Goal: Task Accomplishment & Management: Use online tool/utility

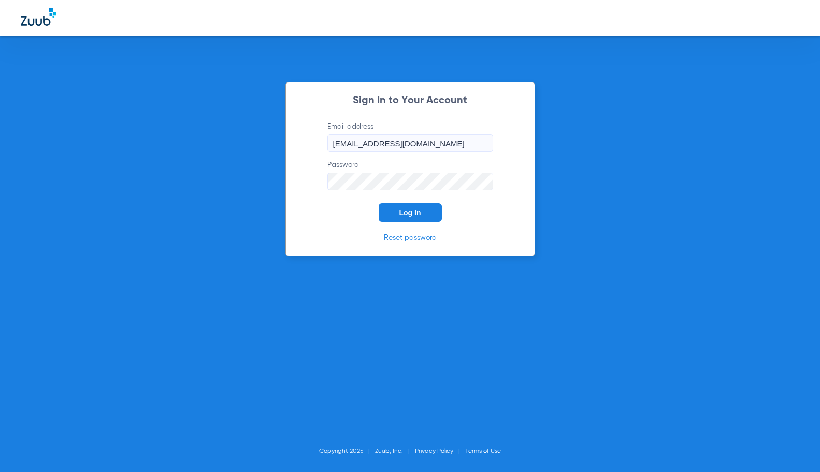
click at [405, 212] on span "Log In" at bounding box center [411, 212] width 22 height 8
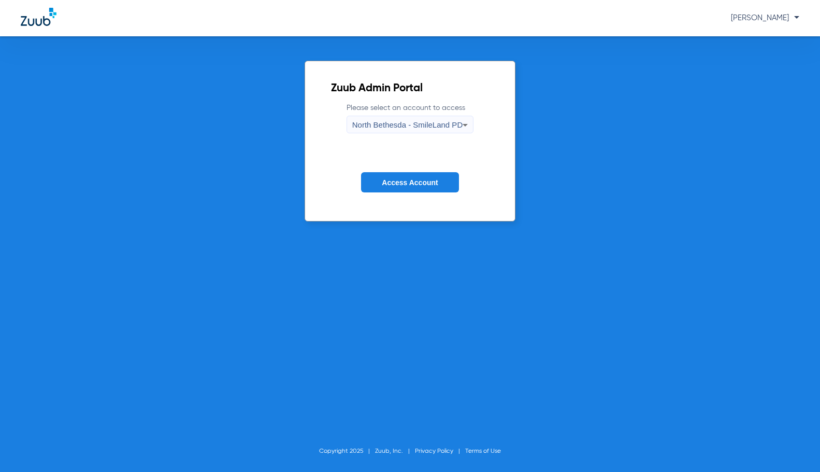
click at [412, 125] on span "North Bethesda - SmileLand PD" at bounding box center [407, 124] width 110 height 9
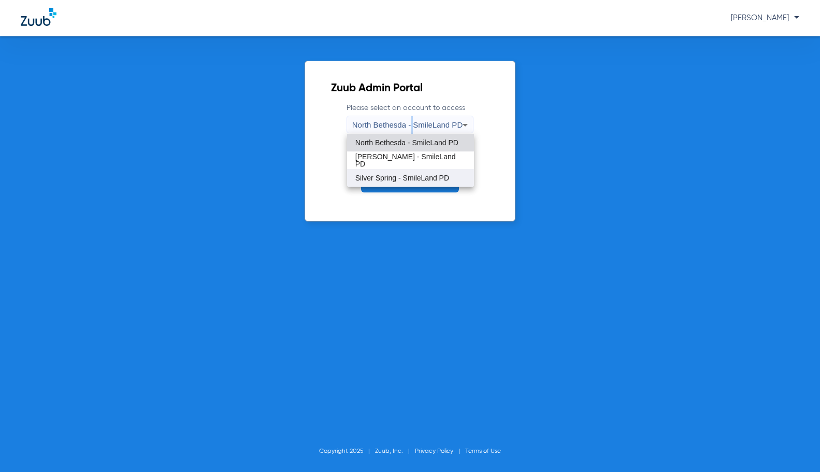
click at [390, 175] on span "Silver Spring - SmileLand PD" at bounding box center [403, 177] width 94 height 7
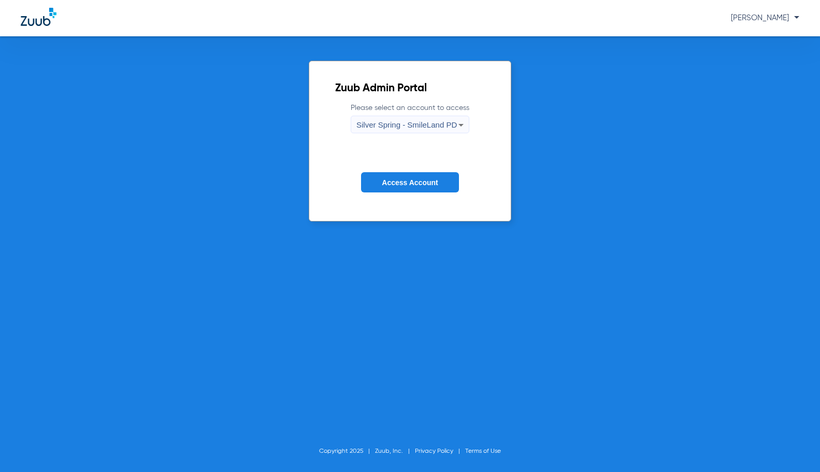
click at [392, 181] on span "Access Account" at bounding box center [410, 182] width 56 height 8
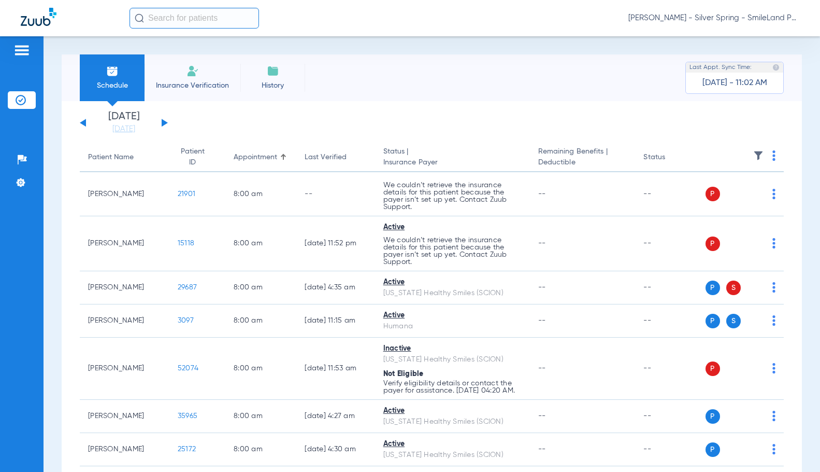
click at [164, 124] on button at bounding box center [165, 123] width 6 height 8
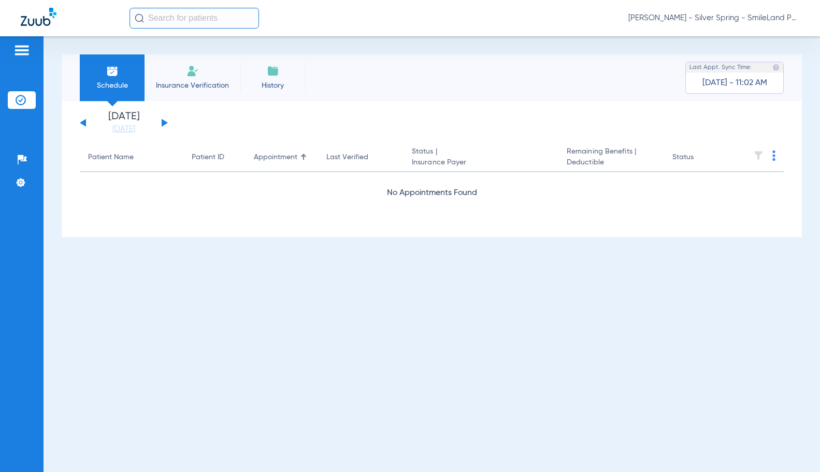
click at [162, 122] on button at bounding box center [165, 123] width 6 height 8
click at [163, 121] on button at bounding box center [165, 123] width 6 height 8
click at [164, 121] on button at bounding box center [165, 123] width 6 height 8
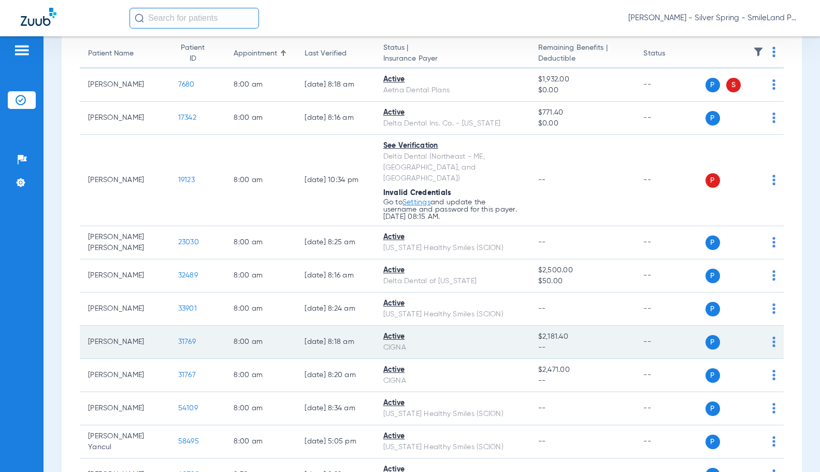
scroll to position [155, 0]
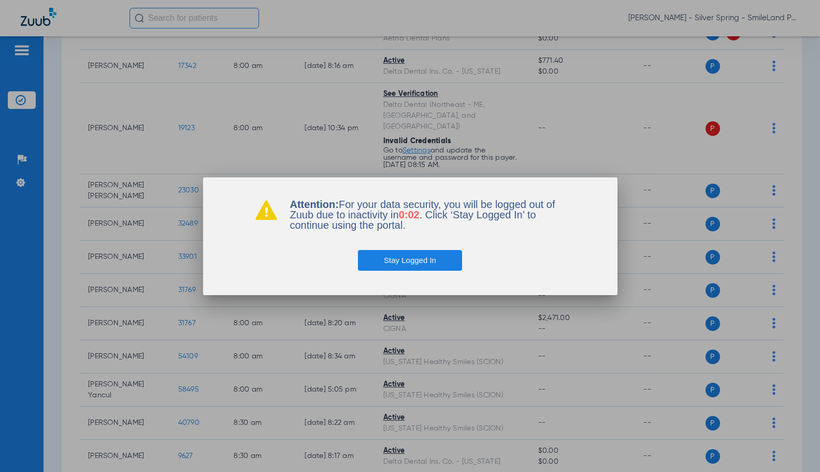
click at [392, 268] on button "Stay Logged In" at bounding box center [410, 260] width 104 height 21
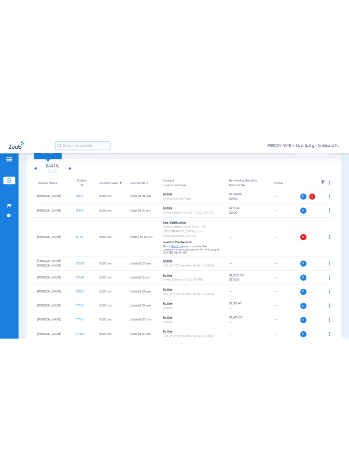
scroll to position [0, 0]
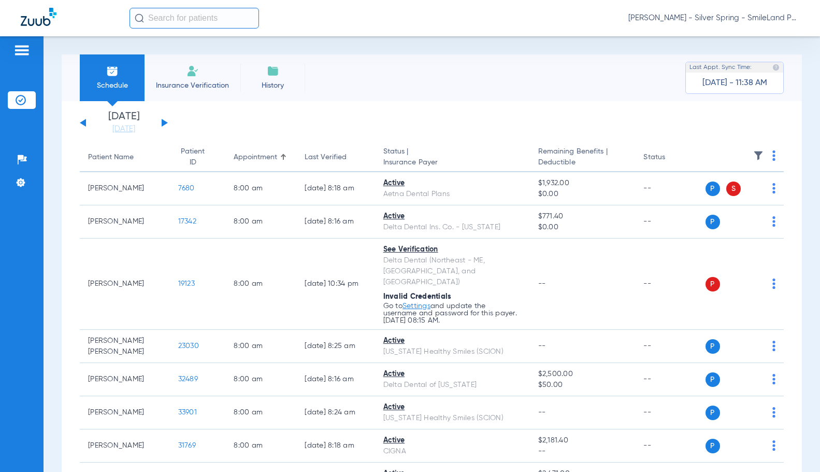
click at [773, 158] on img at bounding box center [774, 155] width 3 height 10
click at [701, 196] on span "Verify All" at bounding box center [727, 196] width 65 height 7
